Goal: Use online tool/utility

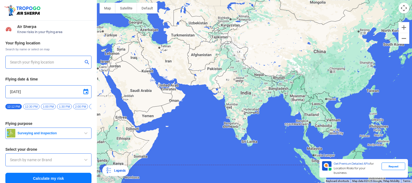
type input "Aquila X2"
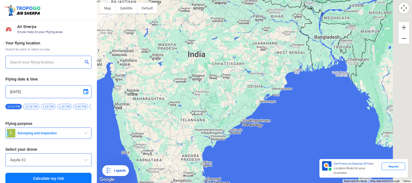
drag, startPoint x: 258, startPoint y: 124, endPoint x: 198, endPoint y: 67, distance: 83.7
click at [198, 67] on div at bounding box center [254, 91] width 315 height 183
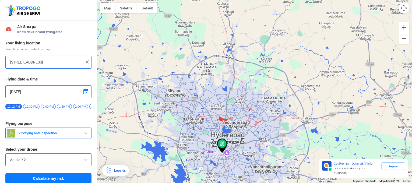
click at [221, 139] on div at bounding box center [254, 91] width 315 height 183
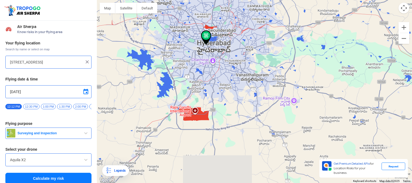
drag, startPoint x: 221, startPoint y: 139, endPoint x: 169, endPoint y: 70, distance: 86.8
click at [169, 70] on div at bounding box center [254, 91] width 315 height 183
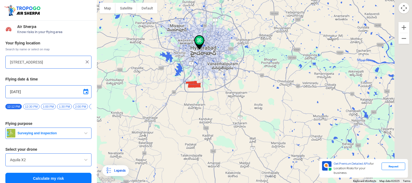
drag, startPoint x: 339, startPoint y: 108, endPoint x: 177, endPoint y: 78, distance: 164.9
click at [177, 78] on div at bounding box center [254, 91] width 315 height 183
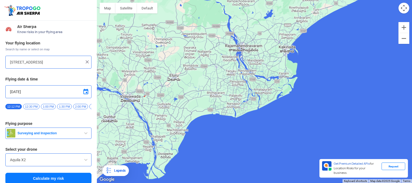
click at [272, 36] on div at bounding box center [254, 91] width 315 height 183
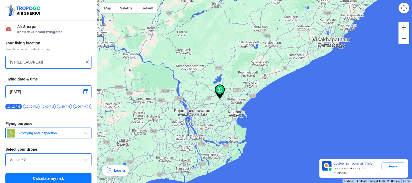
drag, startPoint x: 272, startPoint y: 36, endPoint x: 229, endPoint y: 61, distance: 49.3
click at [229, 61] on div at bounding box center [254, 91] width 315 height 183
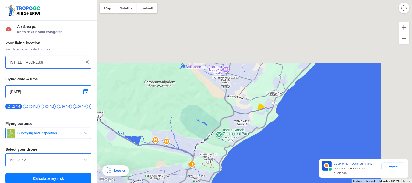
drag, startPoint x: 309, startPoint y: 47, endPoint x: 169, endPoint y: 158, distance: 179.0
click at [169, 158] on div at bounding box center [254, 91] width 315 height 183
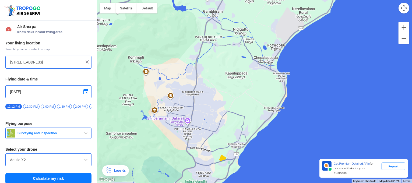
click at [269, 118] on div at bounding box center [254, 91] width 315 height 183
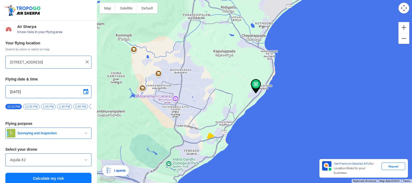
type input "Thimmapuram, [GEOGRAPHIC_DATA], [GEOGRAPHIC_DATA], [GEOGRAPHIC_DATA] 531163, [G…"
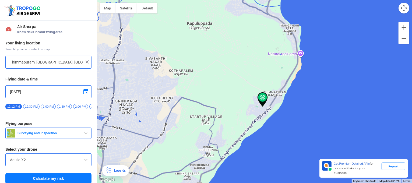
scroll to position [2, 0]
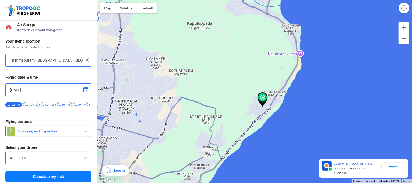
click at [72, 131] on span "Surveying and Inspection" at bounding box center [48, 131] width 67 height 4
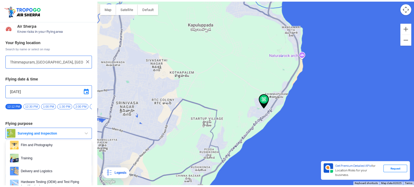
scroll to position [32, 0]
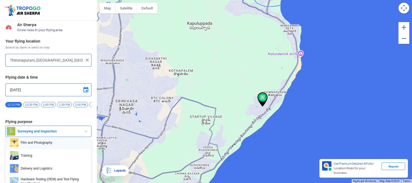
click at [52, 143] on span "Film and Photography" at bounding box center [53, 142] width 68 height 9
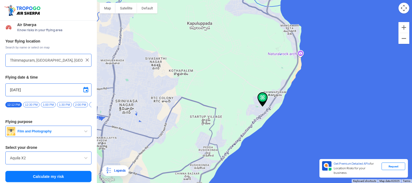
click at [64, 164] on div "Aquila X2" at bounding box center [48, 158] width 86 height 13
click at [87, 161] on span at bounding box center [86, 158] width 6 height 6
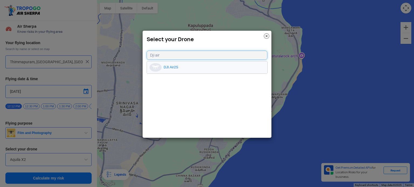
type input "Dji air"
click at [177, 68] on li "DJI Air2S" at bounding box center [207, 67] width 120 height 12
type input "DJI Air2S"
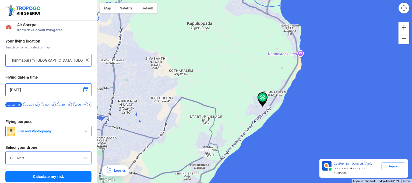
click at [46, 161] on input "DJI Air2S" at bounding box center [48, 158] width 77 height 6
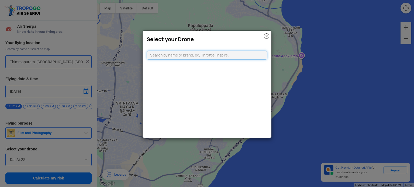
type input "a"
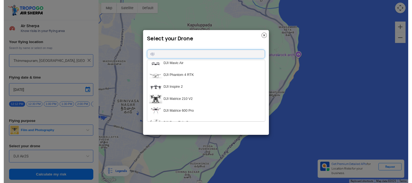
scroll to position [0, 0]
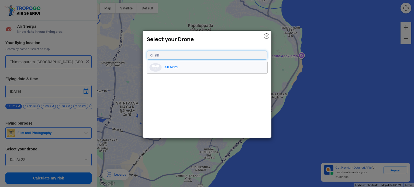
type input "dji air"
click at [186, 67] on li "DJI Air2S" at bounding box center [207, 67] width 120 height 12
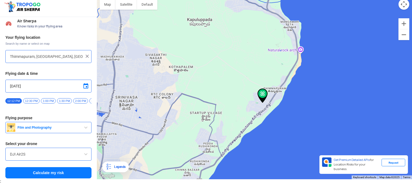
scroll to position [9, 0]
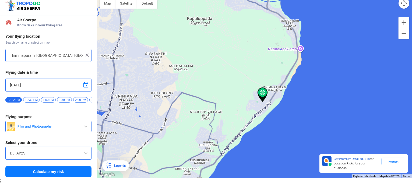
click at [53, 168] on button "Calculate my risk" at bounding box center [48, 171] width 86 height 11
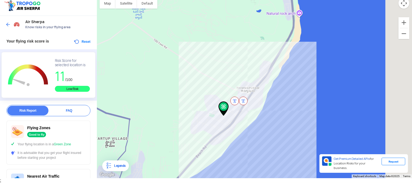
drag, startPoint x: 294, startPoint y: 80, endPoint x: 223, endPoint y: 116, distance: 80.5
click at [223, 116] on div at bounding box center [254, 86] width 315 height 183
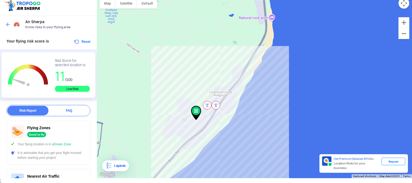
click at [274, 13] on div at bounding box center [254, 86] width 315 height 183
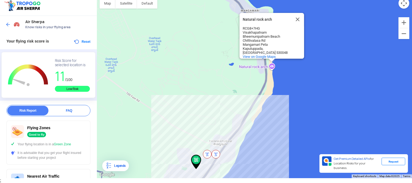
click at [269, 73] on div "Natural rock arch Natural rock arch RCG8+7HG [GEOGRAPHIC_DATA] Bheemunipatnam B…" at bounding box center [254, 86] width 315 height 183
click at [80, 39] on button "Reset" at bounding box center [82, 42] width 17 height 6
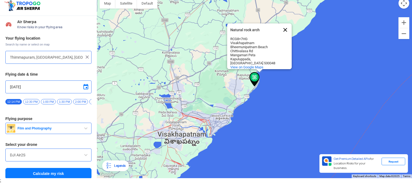
click at [287, 26] on button "Close" at bounding box center [285, 29] width 13 height 13
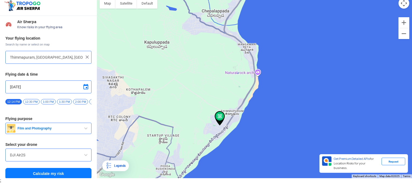
drag, startPoint x: 239, startPoint y: 129, endPoint x: 235, endPoint y: 31, distance: 97.9
click at [235, 31] on div at bounding box center [254, 86] width 315 height 183
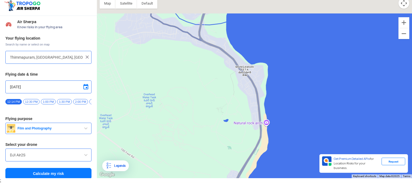
drag, startPoint x: 235, startPoint y: 30, endPoint x: 237, endPoint y: 191, distance: 161.4
click at [237, 183] on html "Location Risk Score Air Sherpa Know risks in your flying area Your flying locat…" at bounding box center [206, 89] width 412 height 188
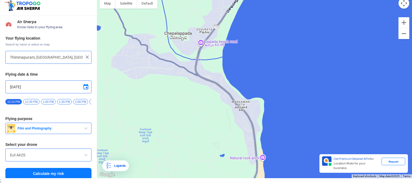
drag, startPoint x: 232, startPoint y: 137, endPoint x: 252, endPoint y: -30, distance: 168.0
click at [252, 0] on html "Location Risk Score Air Sherpa Know risks in your flying area Your flying locat…" at bounding box center [206, 89] width 412 height 188
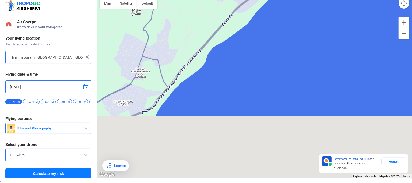
drag, startPoint x: 203, startPoint y: 113, endPoint x: 240, endPoint y: -22, distance: 139.0
click at [240, 0] on html "Location Risk Score Air Sherpa Know risks in your flying area Your flying locat…" at bounding box center [206, 89] width 412 height 188
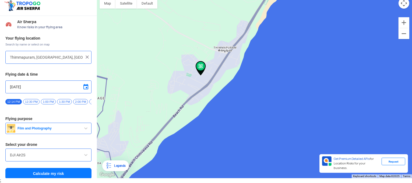
drag, startPoint x: 230, startPoint y: 16, endPoint x: 180, endPoint y: 113, distance: 109.2
click at [180, 113] on div at bounding box center [254, 86] width 315 height 183
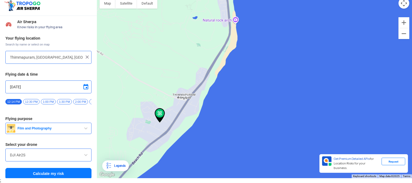
drag, startPoint x: 227, startPoint y: 72, endPoint x: 182, endPoint y: 110, distance: 59.6
click at [182, 110] on div at bounding box center [254, 86] width 315 height 183
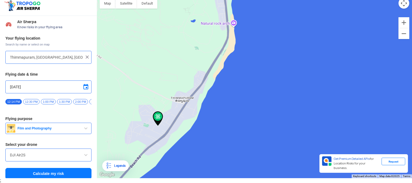
click at [232, 47] on div at bounding box center [254, 86] width 315 height 183
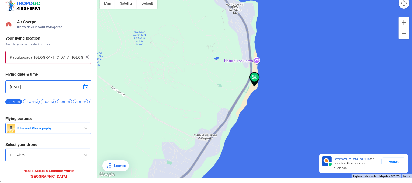
scroll to position [10, 0]
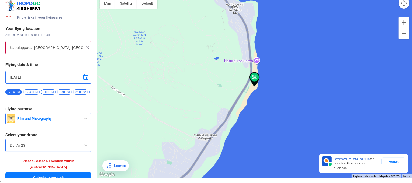
click at [54, 172] on button "Calculate my risk" at bounding box center [48, 177] width 86 height 11
click at [50, 172] on button "Calculate my risk" at bounding box center [48, 177] width 86 height 11
click at [242, 79] on div at bounding box center [254, 86] width 315 height 183
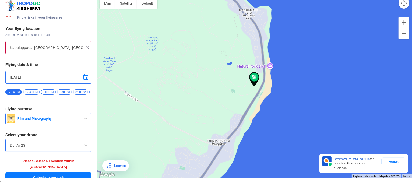
type input "[GEOGRAPHIC_DATA], [GEOGRAPHIC_DATA], [GEOGRAPHIC_DATA] 531163, [GEOGRAPHIC_DAT…"
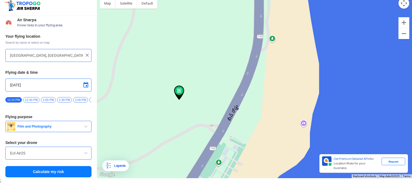
click at [256, 113] on div at bounding box center [254, 86] width 315 height 183
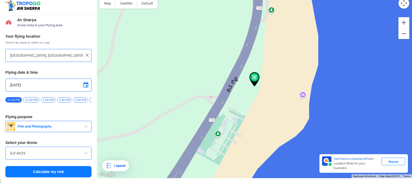
click at [66, 166] on button "Calculate my risk" at bounding box center [48, 171] width 86 height 11
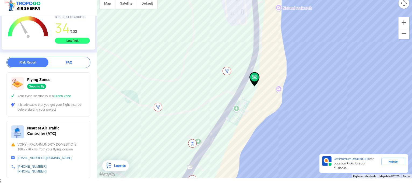
scroll to position [0, 0]
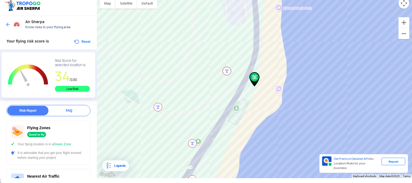
click at [11, 22] on img at bounding box center [7, 24] width 5 height 5
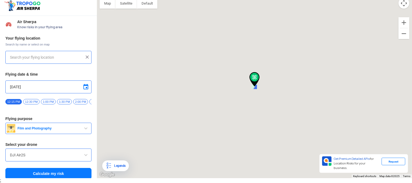
type input "[GEOGRAPHIC_DATA], [GEOGRAPHIC_DATA], [GEOGRAPHIC_DATA] 531163, [GEOGRAPHIC_DAT…"
